Goal: Task Accomplishment & Management: Manage account settings

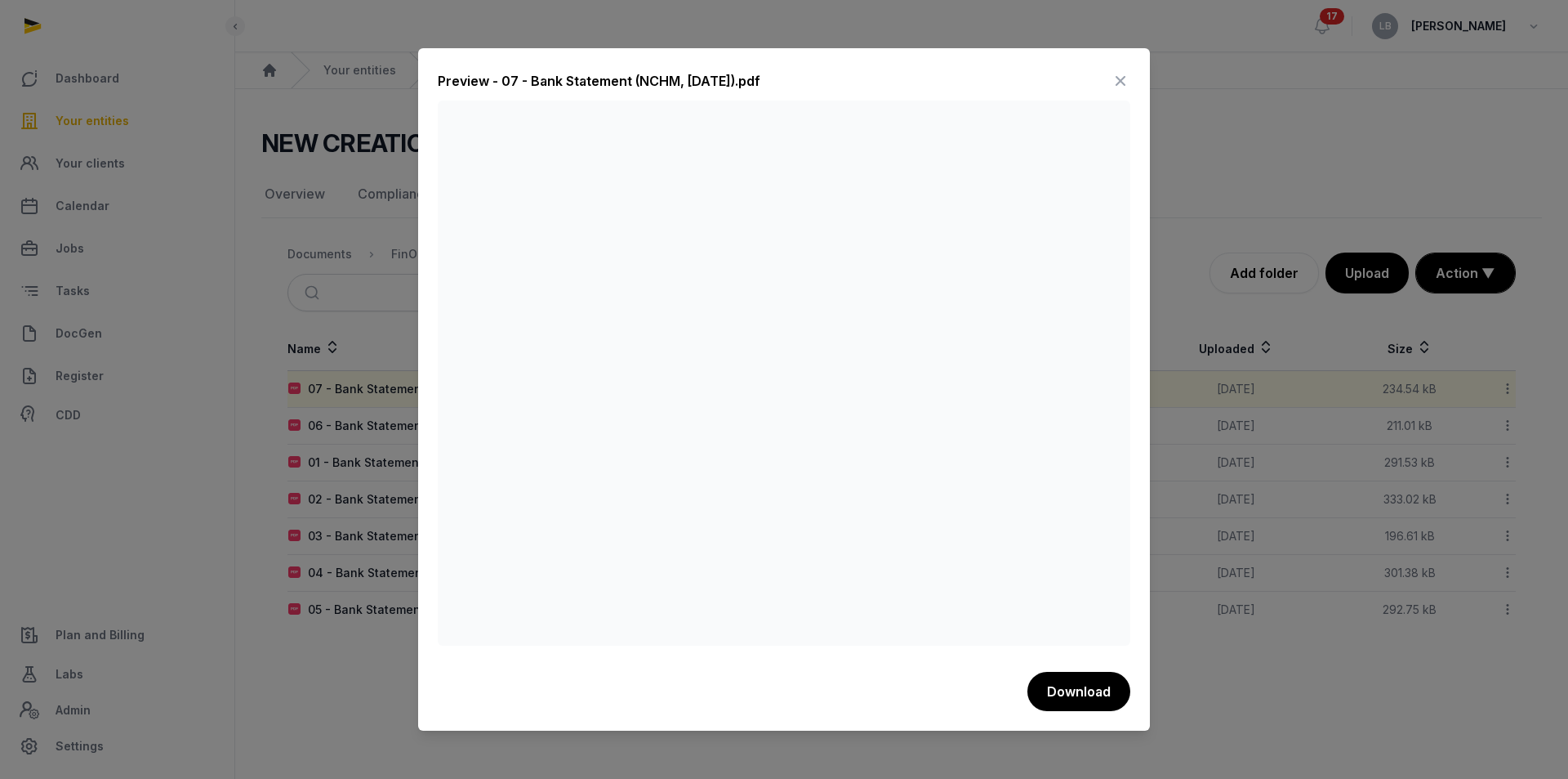
click at [1122, 81] on icon at bounding box center [1121, 81] width 20 height 26
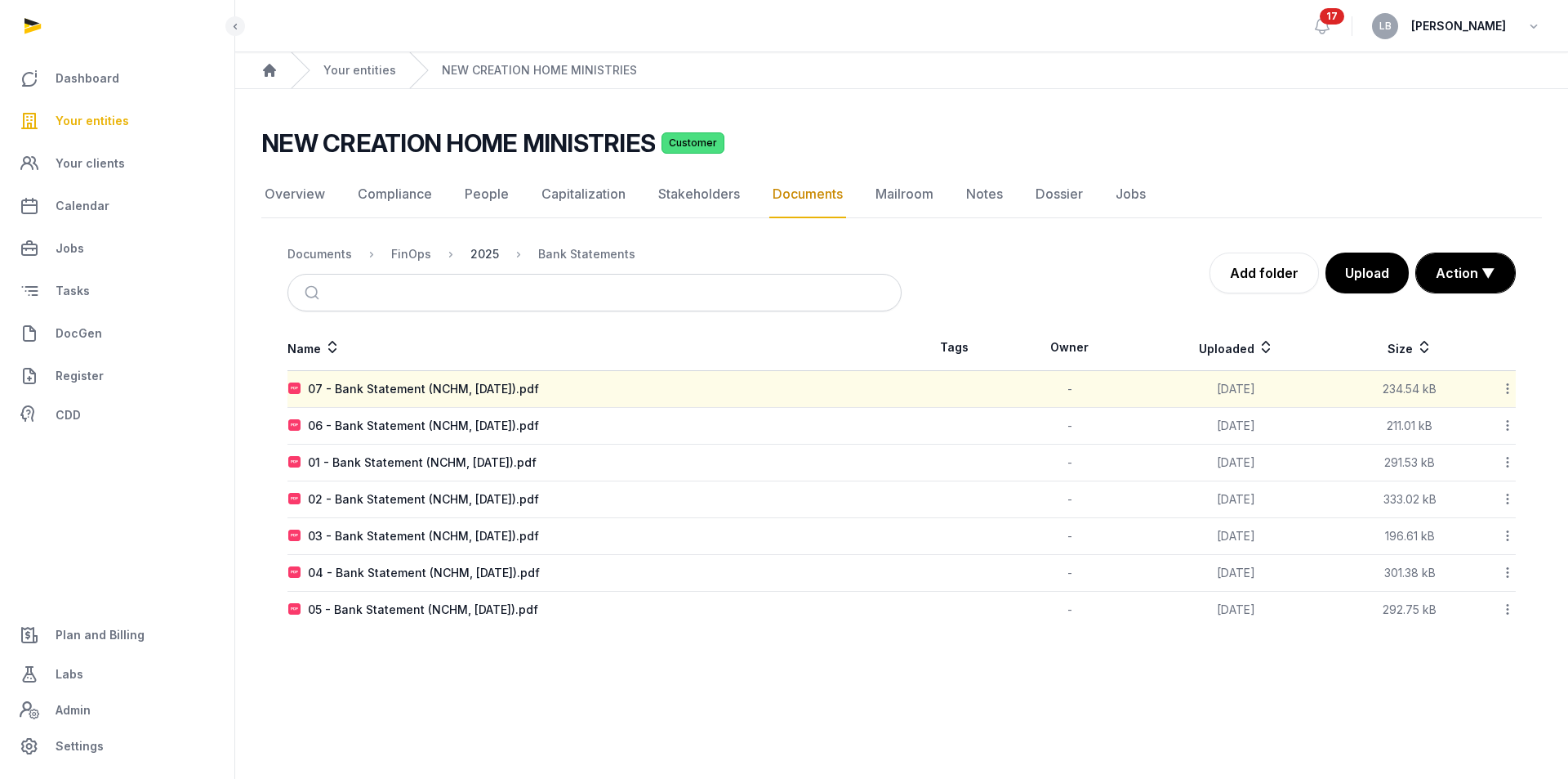
click at [490, 252] on div "2025" at bounding box center [484, 254] width 29 height 16
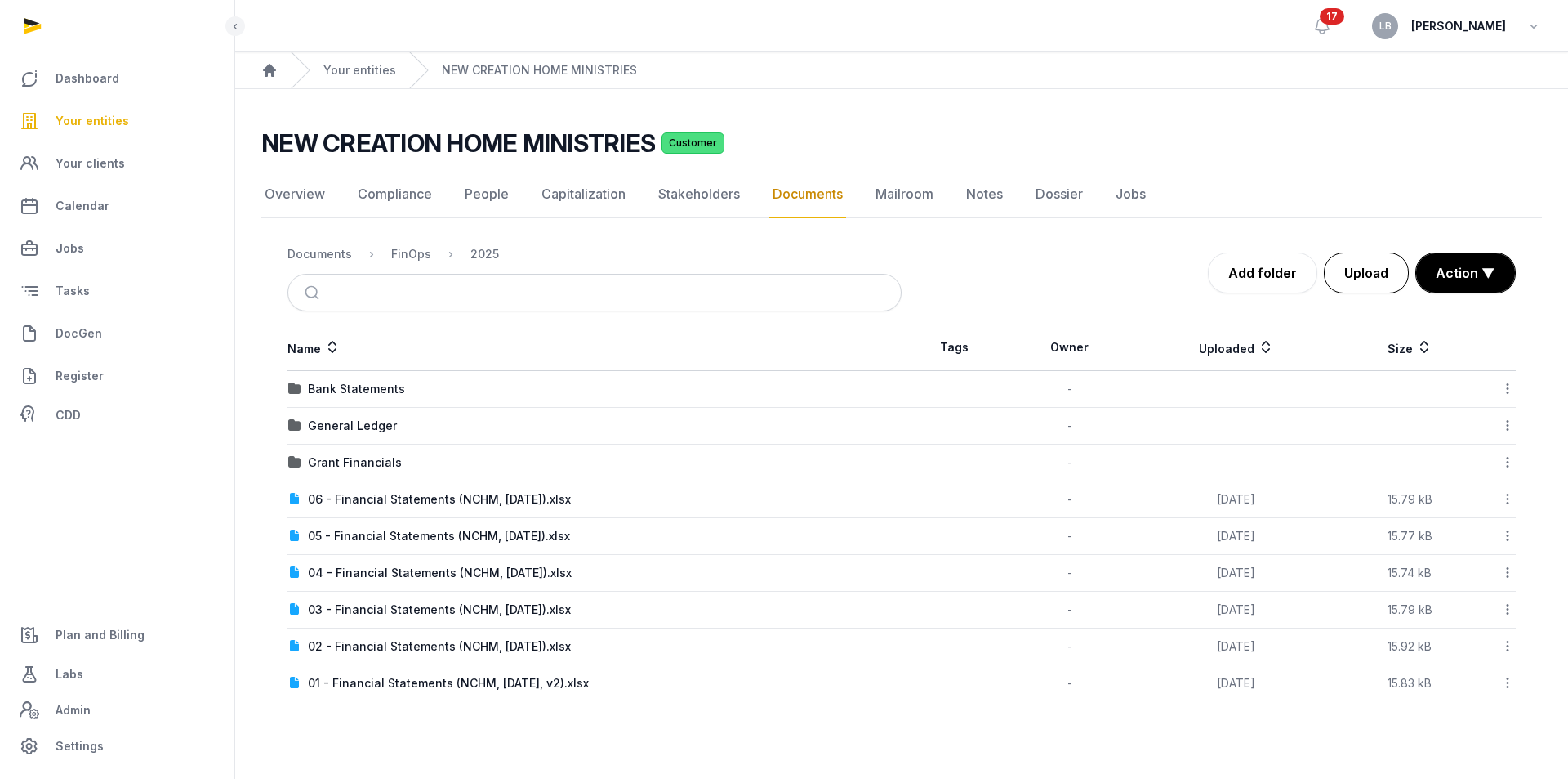
click at [1365, 270] on button "Upload" at bounding box center [1366, 273] width 85 height 41
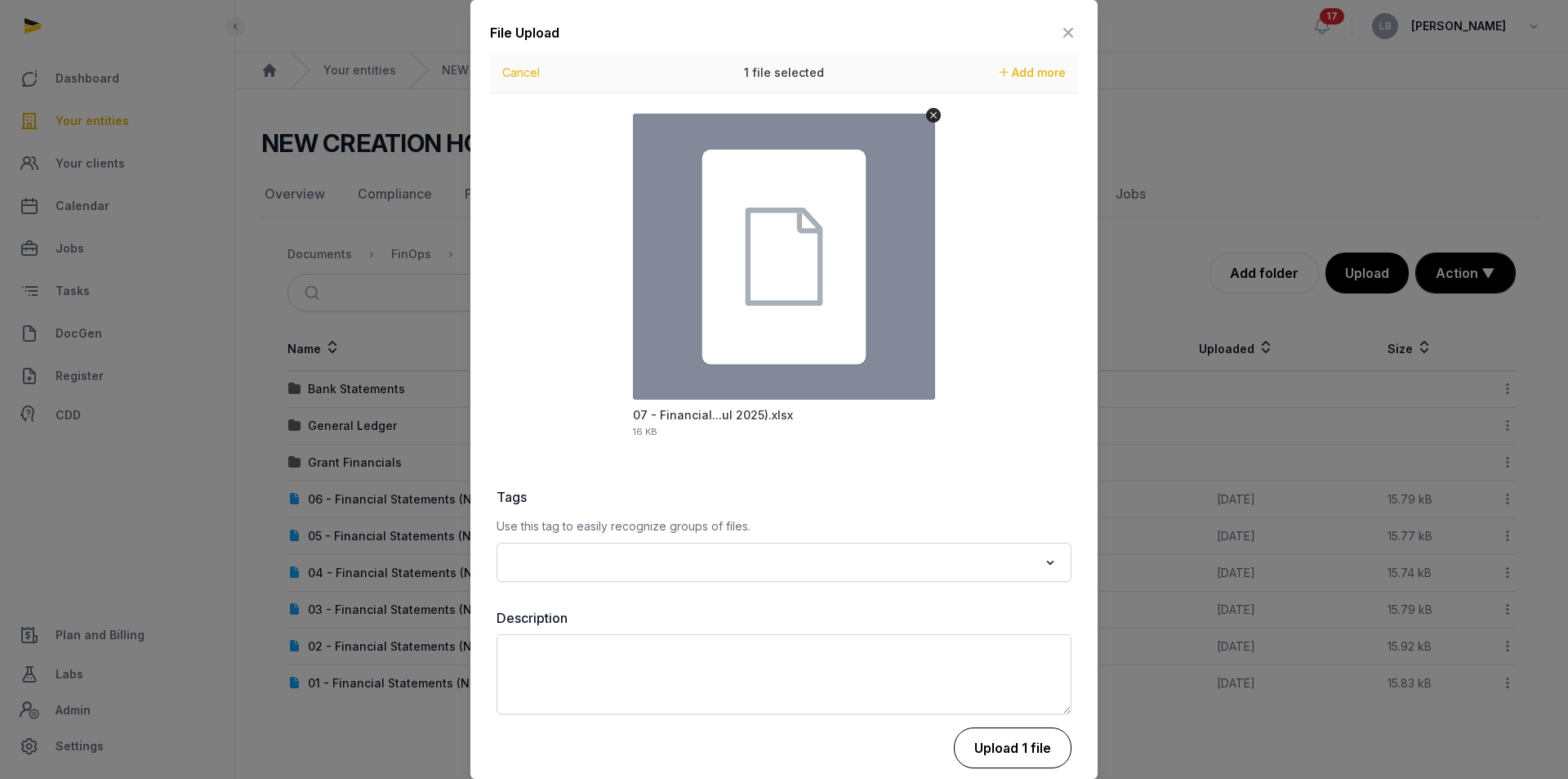
click at [988, 749] on button "Upload 1 file" at bounding box center [1012, 748] width 118 height 41
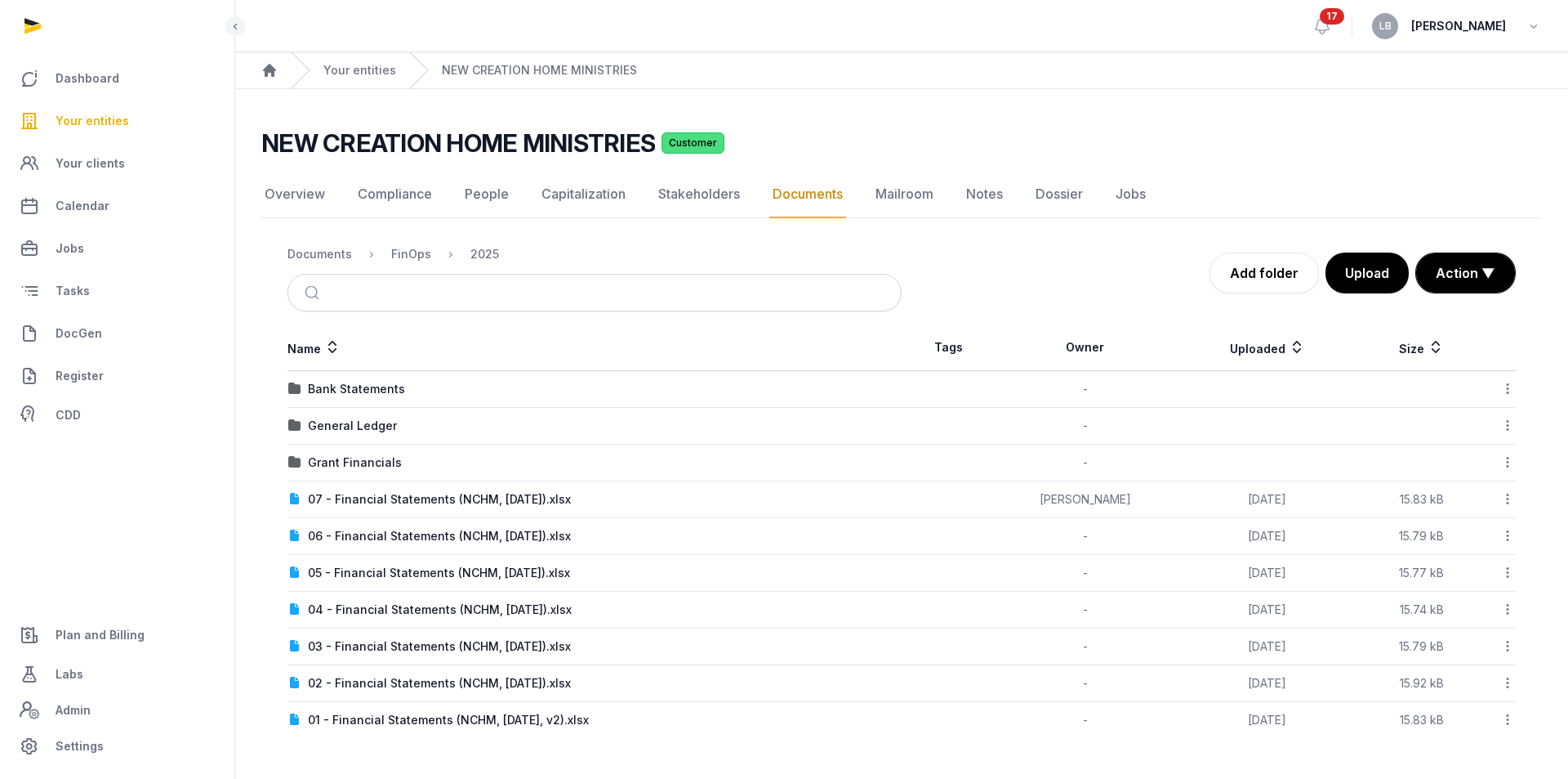
click at [1510, 503] on icon at bounding box center [1508, 498] width 15 height 17
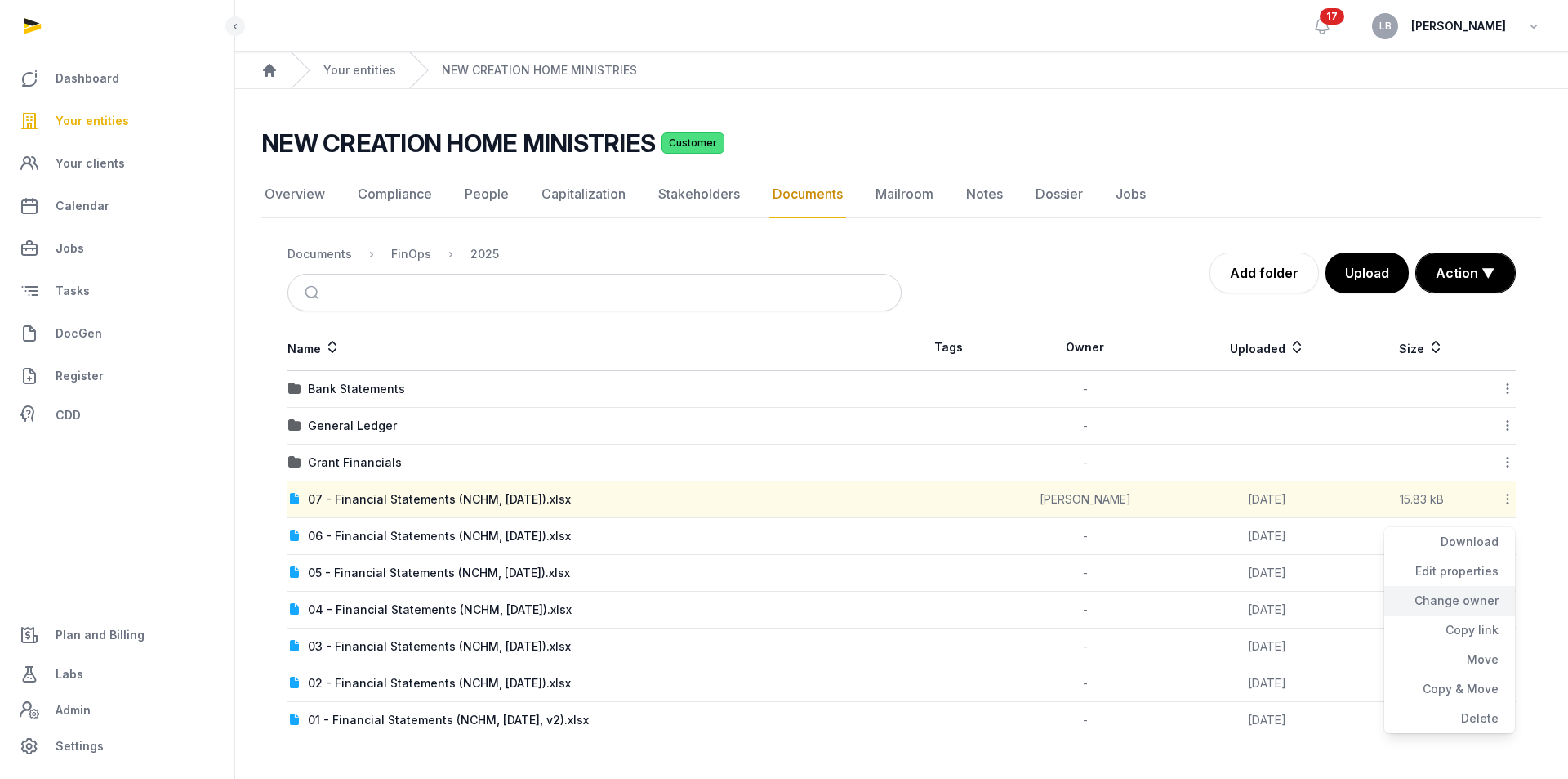
click at [1469, 615] on div "Change owner" at bounding box center [1450, 630] width 131 height 30
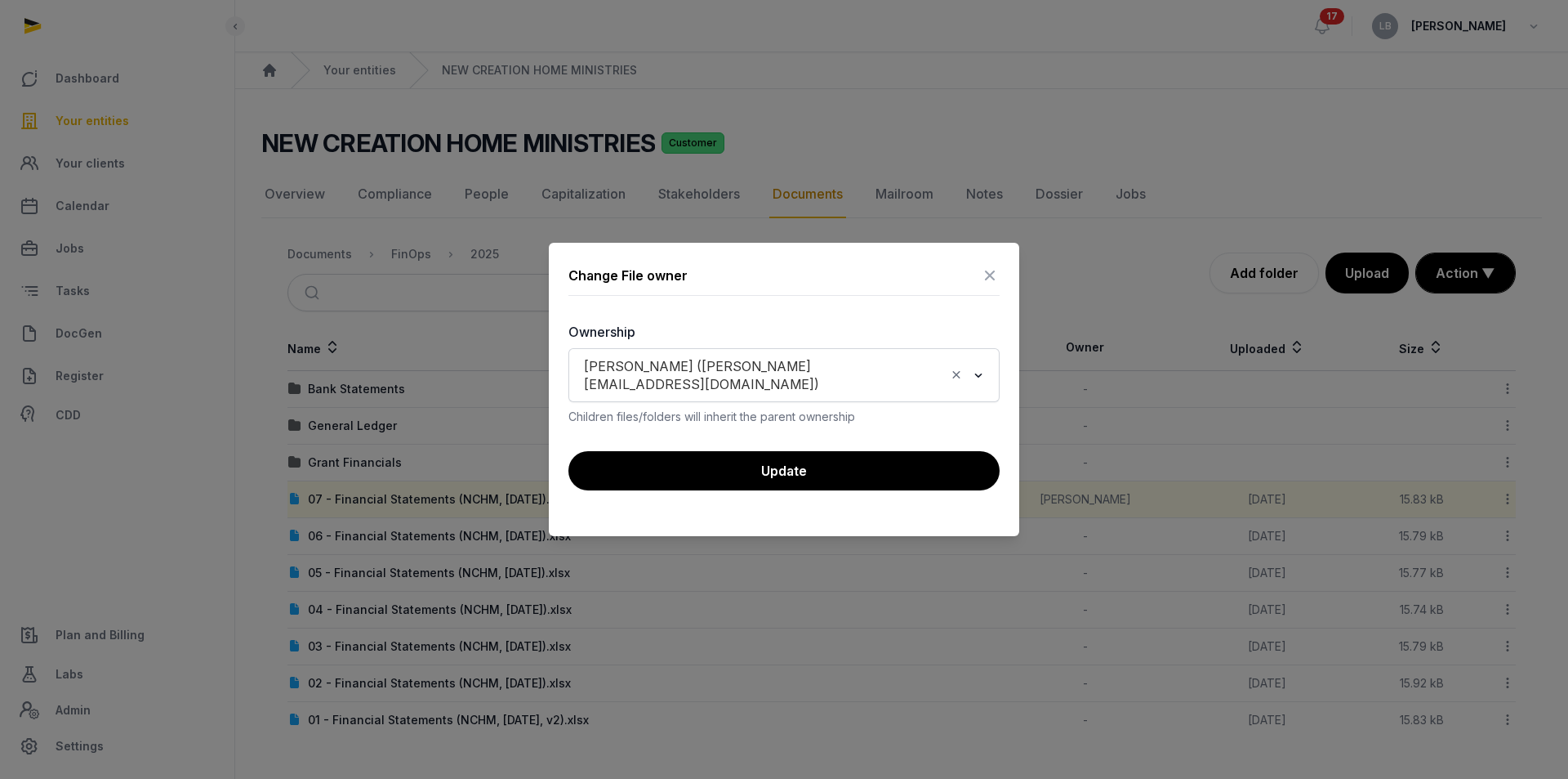
click at [954, 373] on icon "Clear Selected" at bounding box center [956, 374] width 15 height 17
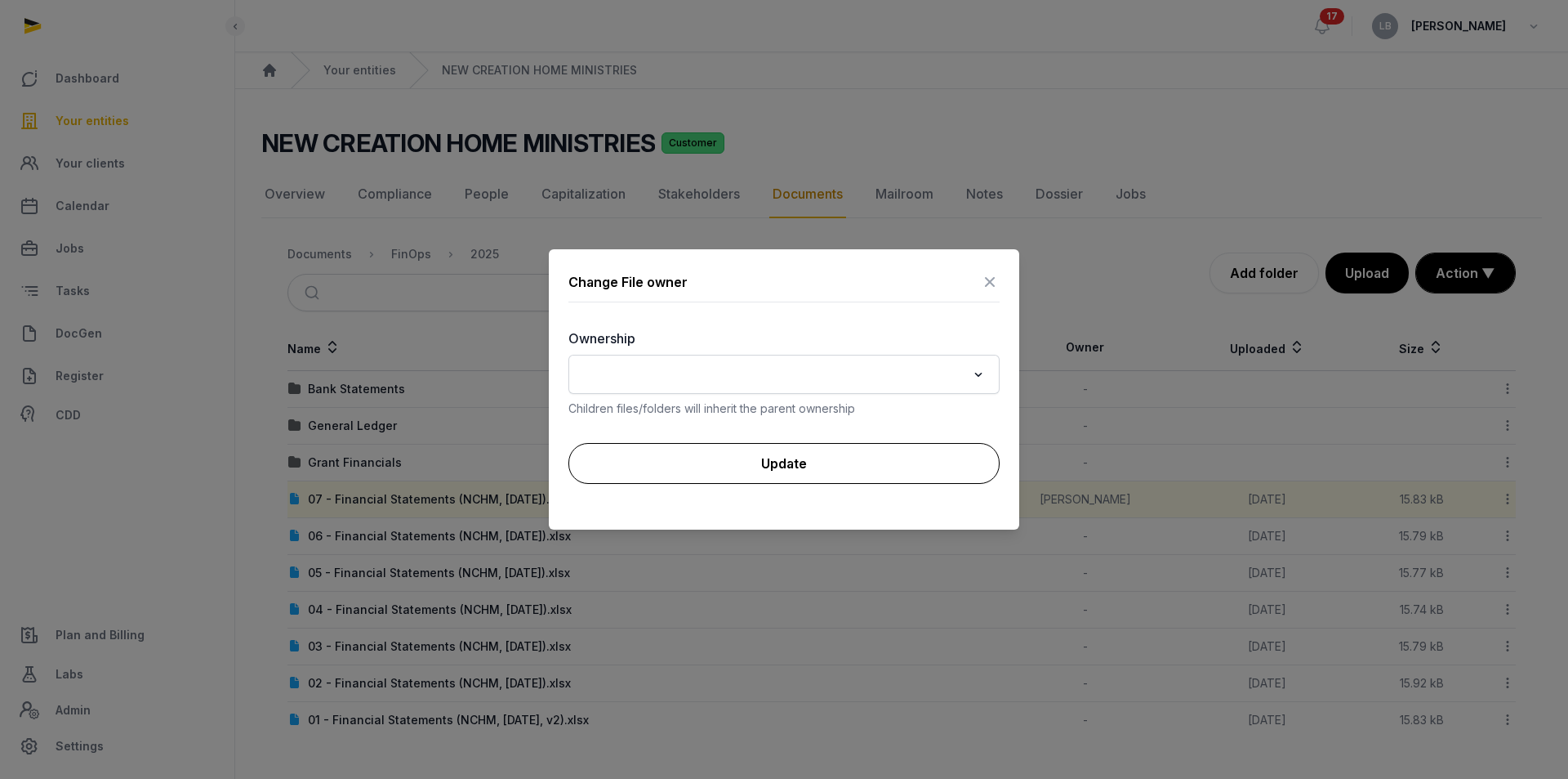
click at [930, 467] on button "Update" at bounding box center [784, 463] width 431 height 41
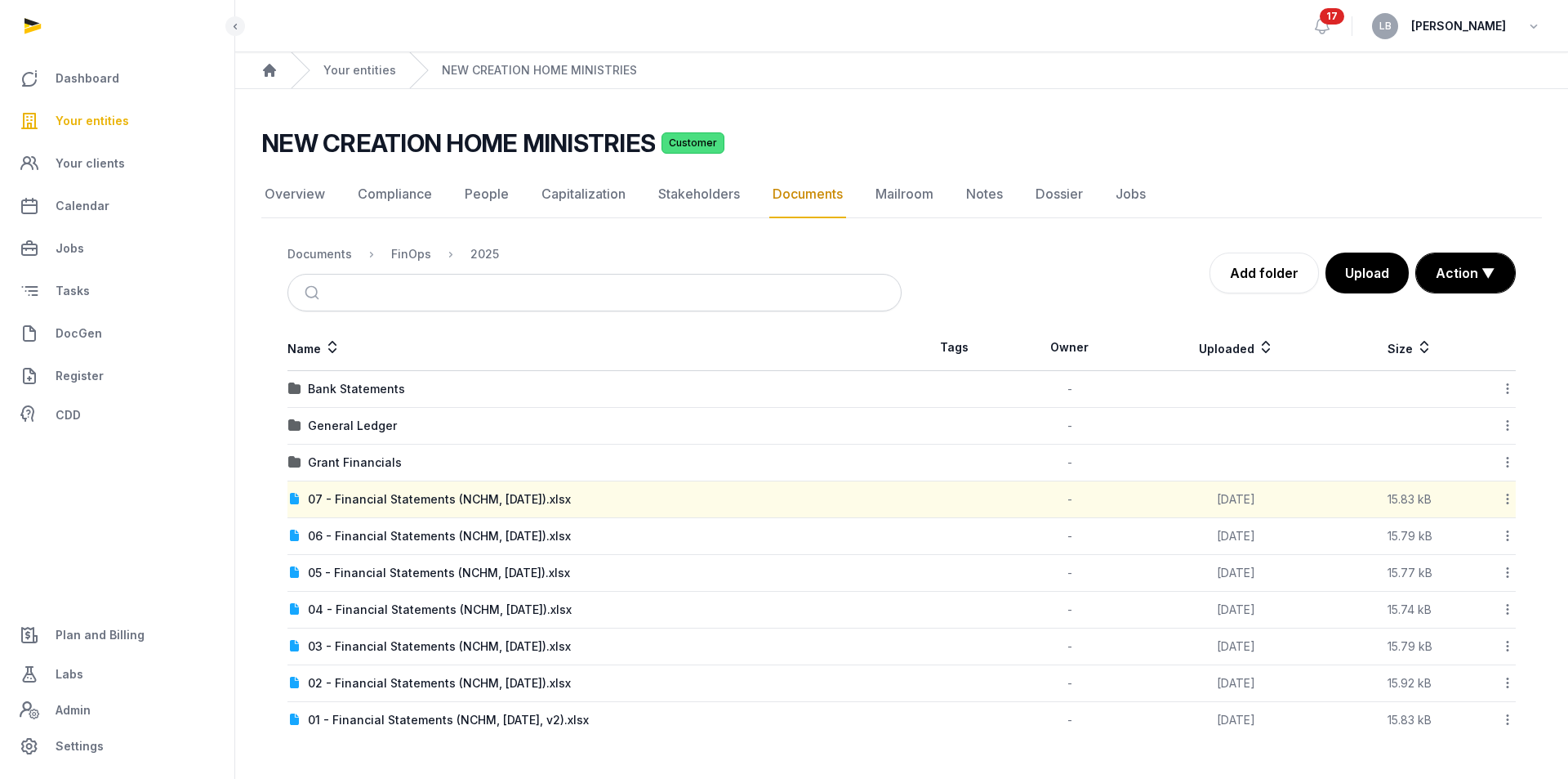
click at [1505, 498] on icon at bounding box center [1508, 498] width 15 height 17
click at [1459, 645] on div "Copy link" at bounding box center [1450, 660] width 131 height 30
